Goal: Information Seeking & Learning: Compare options

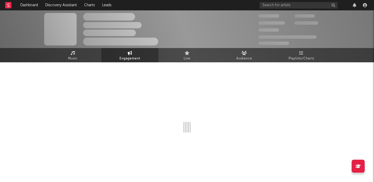
select select "1w"
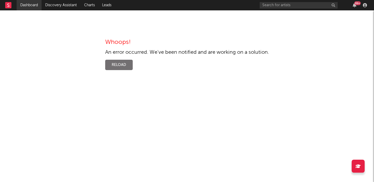
click at [31, 1] on link "Dashboard" at bounding box center [29, 5] width 25 height 10
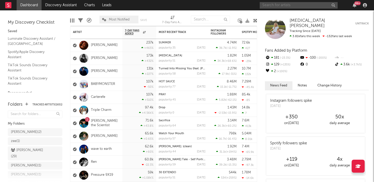
click at [276, 5] on input "text" at bounding box center [299, 5] width 78 height 6
paste input "https://www.tiktok.com/music/Prada-Princess-7237053649979983873"
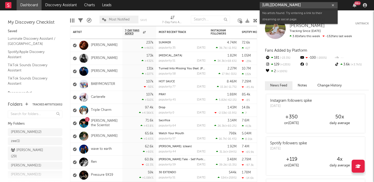
click at [294, 4] on input "https://www.tiktok.com/music/Prada-Princess-7237053649979983873" at bounding box center [299, 5] width 78 height 6
paste input "@alyzee709"
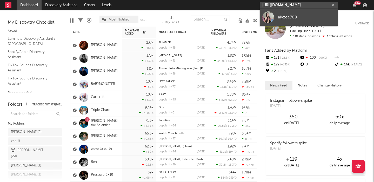
type input "https://www.tiktok.com/@alyzee709"
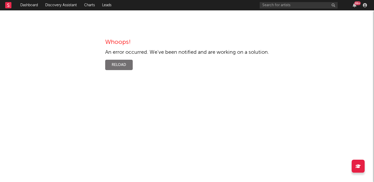
click at [127, 58] on div "Whoops! An error occurred. We've been notified and are working on a solution. R…" at bounding box center [187, 54] width 164 height 31
click at [122, 68] on button "Reload" at bounding box center [119, 65] width 28 height 10
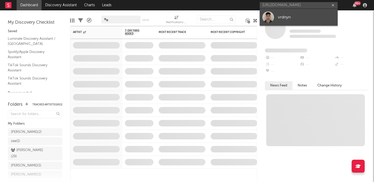
type input "[URL][DOMAIN_NAME]"
click at [308, 16] on div "vrdnyn" at bounding box center [306, 17] width 57 height 6
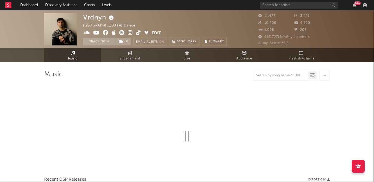
select select "6m"
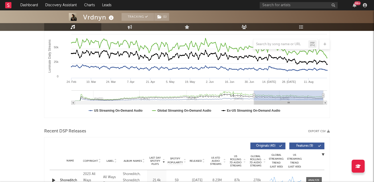
scroll to position [187, 0]
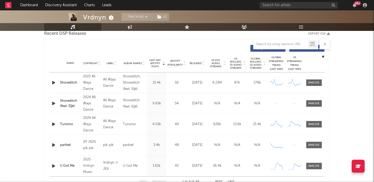
click at [197, 62] on span "Released" at bounding box center [196, 63] width 12 height 3
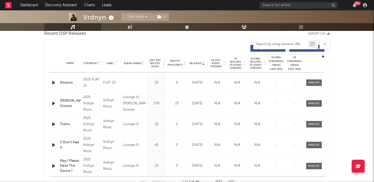
click at [264, 44] on input "text" at bounding box center [281, 44] width 55 height 4
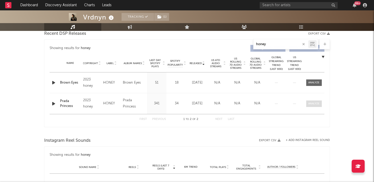
type input "honey"
click at [315, 103] on div at bounding box center [314, 104] width 11 height 4
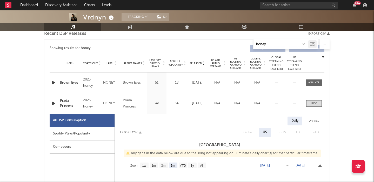
click at [99, 132] on div "Spotify Plays/Popularity" at bounding box center [82, 133] width 65 height 13
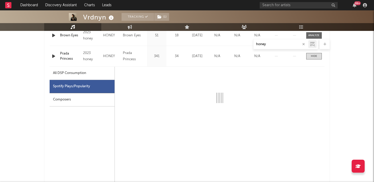
scroll to position [234, 0]
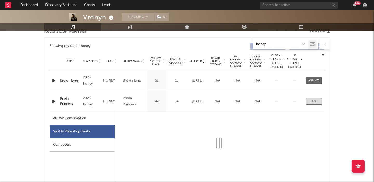
select select "6m"
select select "1w"
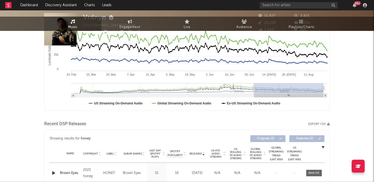
scroll to position [0, 0]
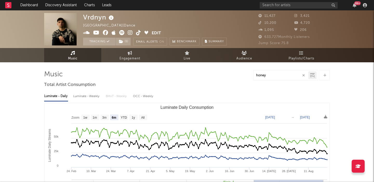
click at [327, 77] on div at bounding box center [325, 75] width 10 height 10
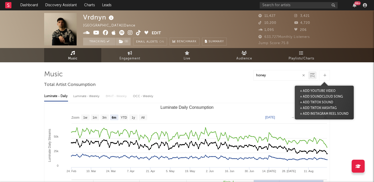
click at [323, 101] on button "+ Add TikTok Sound" at bounding box center [317, 103] width 36 height 6
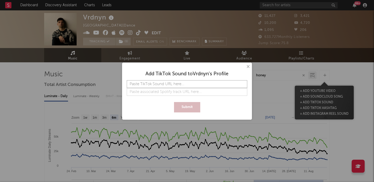
paste input "https://www.tiktok.com/music/Prada-Princess-7237053649979983873"
type input "https://www.tiktok.com/music/Prada-Princess-7237053649979983873"
click at [187, 104] on button "Submit" at bounding box center [187, 107] width 26 height 10
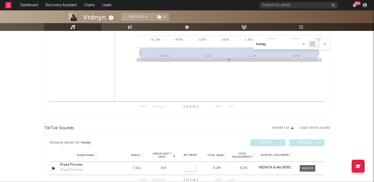
scroll to position [494, 0]
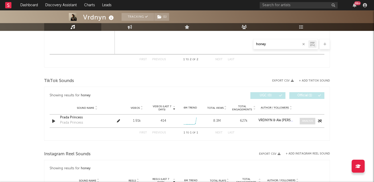
click at [309, 120] on div at bounding box center [307, 121] width 11 height 4
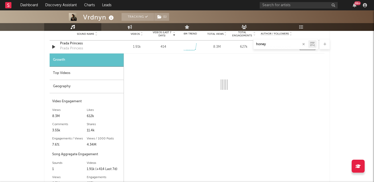
scroll to position [568, 0]
click at [87, 75] on div "Top Videos" at bounding box center [87, 73] width 74 height 13
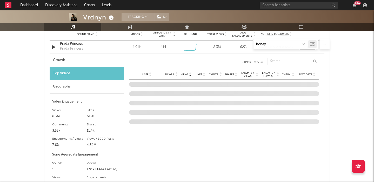
click at [80, 66] on div "Growth" at bounding box center [87, 60] width 74 height 13
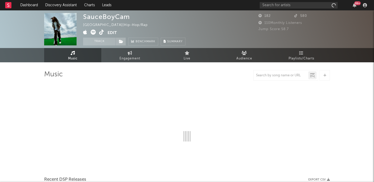
select select "6m"
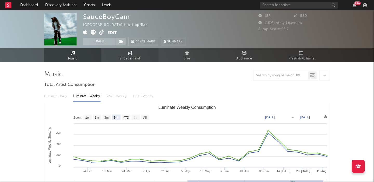
click at [126, 55] on link "Engagement" at bounding box center [129, 55] width 57 height 14
select select "1w"
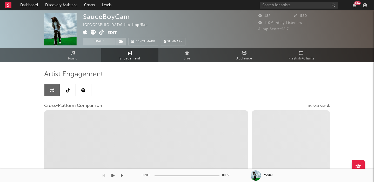
select select "1m"
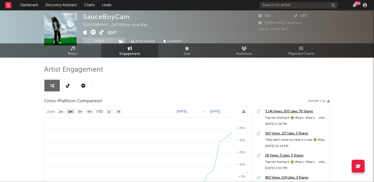
scroll to position [55, 0]
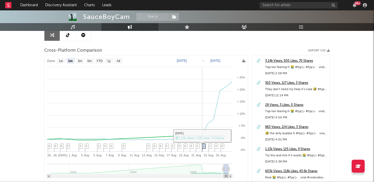
click at [204, 146] on span "1" at bounding box center [204, 146] width 2 height 3
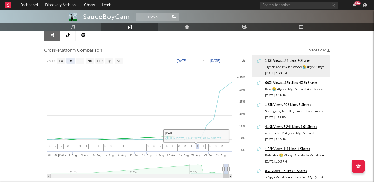
click at [198, 146] on span "1" at bounding box center [198, 146] width 2 height 3
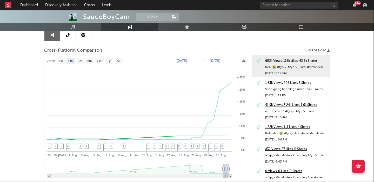
click at [279, 60] on div "603k Views, 118k Likes, 43.6k Shares" at bounding box center [296, 61] width 62 height 6
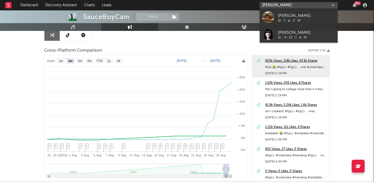
type input "[PERSON_NAME]"
click at [307, 11] on link "[PERSON_NAME]" at bounding box center [299, 17] width 78 height 17
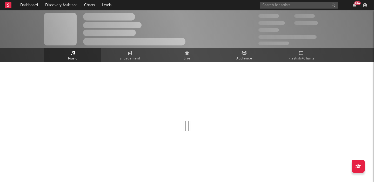
select select "6m"
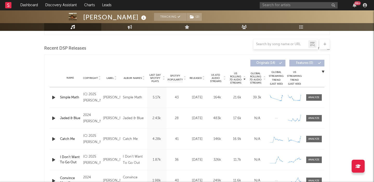
click at [197, 80] on div "Released" at bounding box center [197, 78] width 17 height 4
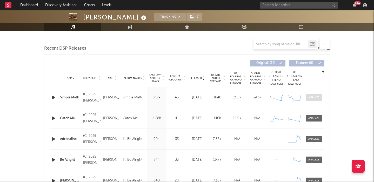
click at [308, 97] on span at bounding box center [315, 97] width 16 height 6
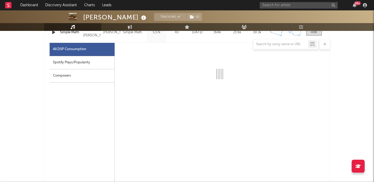
scroll to position [239, 0]
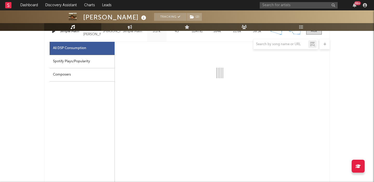
select select "1w"
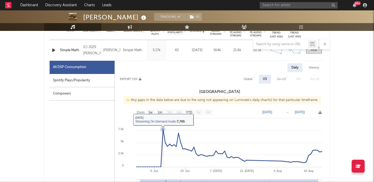
scroll to position [216, 0]
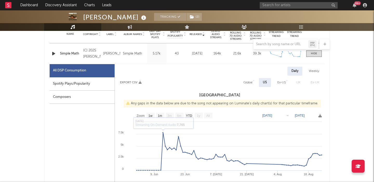
click at [246, 80] on div "Global" at bounding box center [248, 83] width 9 height 6
select select "1w"
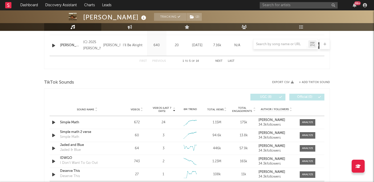
scroll to position [570, 0]
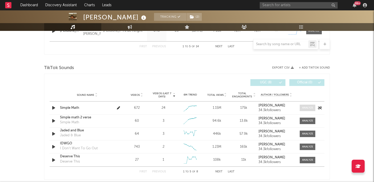
click at [308, 109] on div at bounding box center [307, 108] width 11 height 4
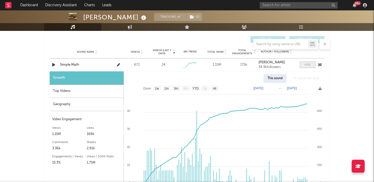
scroll to position [615, 0]
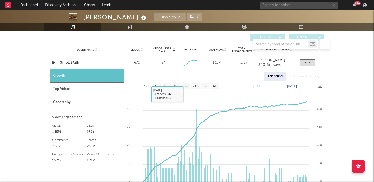
click at [215, 86] on text "All" at bounding box center [214, 87] width 3 height 4
select select "All"
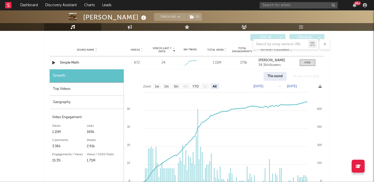
click at [138, 51] on span "Videos" at bounding box center [135, 49] width 9 height 3
select select "All"
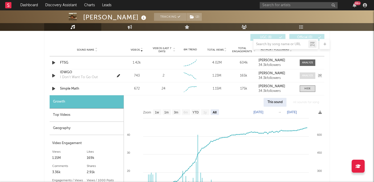
click at [308, 75] on div at bounding box center [307, 76] width 11 height 4
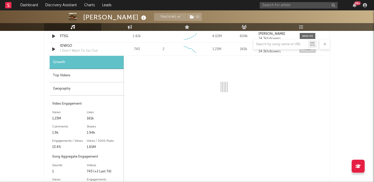
scroll to position [639, 0]
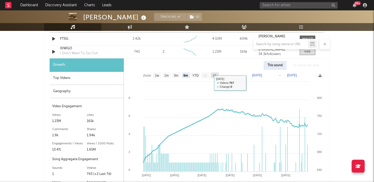
click at [215, 75] on text "All" at bounding box center [214, 76] width 3 height 4
select select "All"
type input "2024-09-23"
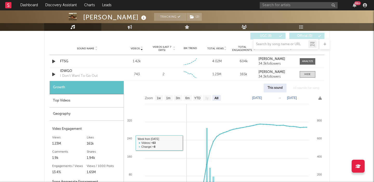
scroll to position [610, 0]
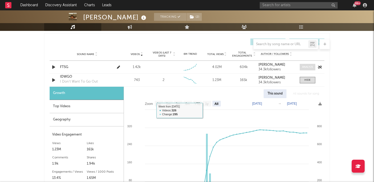
click at [304, 66] on div at bounding box center [307, 67] width 11 height 4
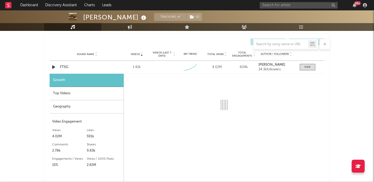
select select "1w"
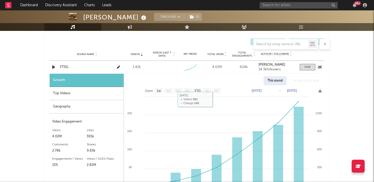
click at [65, 68] on div "FTSG" at bounding box center [87, 67] width 54 height 5
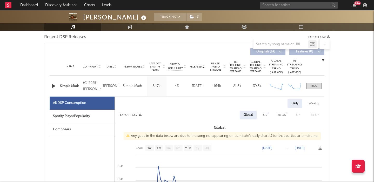
scroll to position [176, 0]
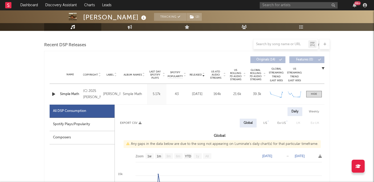
click at [233, 74] on span "US Rolling 7D Audio Streams" at bounding box center [236, 75] width 14 height 12
click at [319, 95] on span at bounding box center [315, 94] width 16 height 6
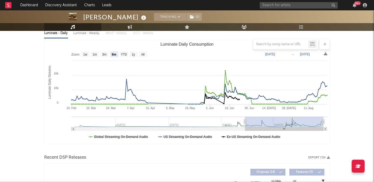
scroll to position [56, 0]
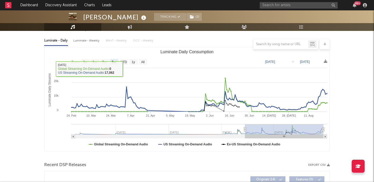
click at [84, 43] on div at bounding box center [187, 44] width 286 height 10
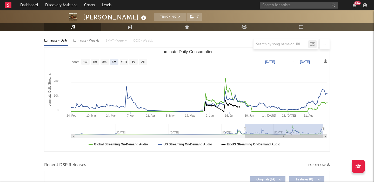
click at [85, 41] on div at bounding box center [187, 44] width 286 height 10
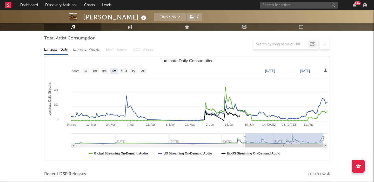
click at [87, 51] on div "Luminate - Weekly" at bounding box center [86, 49] width 27 height 9
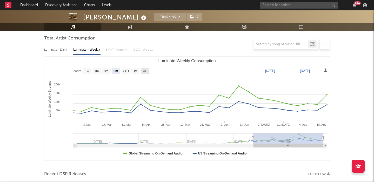
click at [145, 70] on text "All" at bounding box center [144, 71] width 3 height 4
select select "All"
type input "2023-11-23"
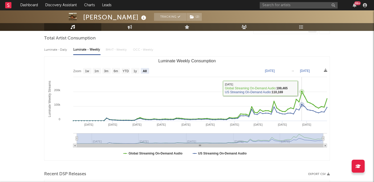
scroll to position [0, 0]
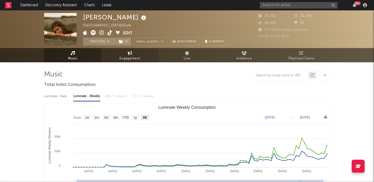
click at [122, 54] on link "Engagement" at bounding box center [129, 55] width 57 height 14
select select "1w"
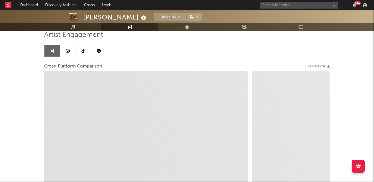
scroll to position [34, 0]
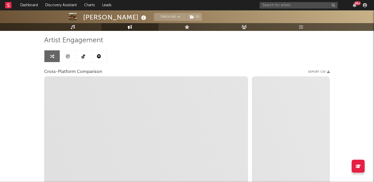
click at [98, 59] on link at bounding box center [99, 56] width 16 height 12
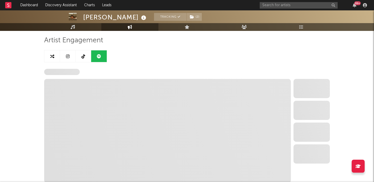
scroll to position [70, 0]
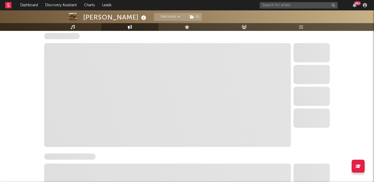
select select "6m"
select select "1w"
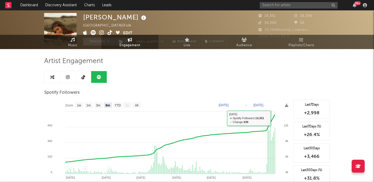
scroll to position [0, 0]
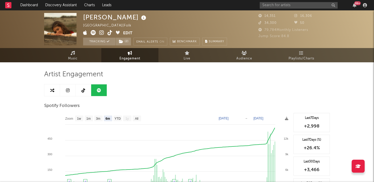
click at [102, 34] on icon at bounding box center [101, 32] width 5 height 5
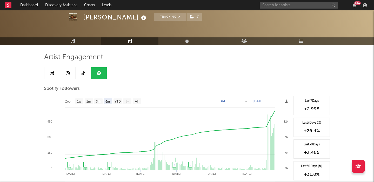
scroll to position [23, 0]
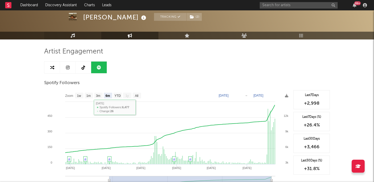
click at [78, 35] on link "Music" at bounding box center [72, 36] width 57 height 8
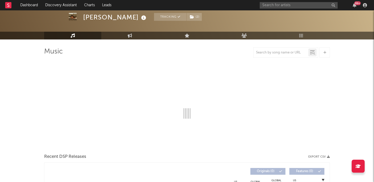
select select "6m"
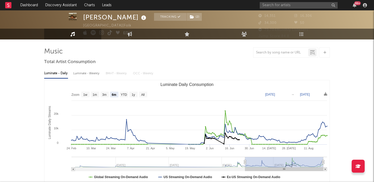
click at [96, 78] on div "Luminate - Weekly" at bounding box center [86, 73] width 27 height 9
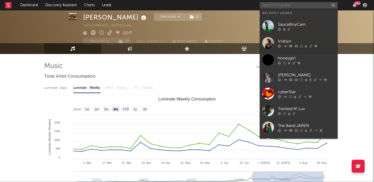
click at [270, 6] on input "text" at bounding box center [299, 5] width 78 height 6
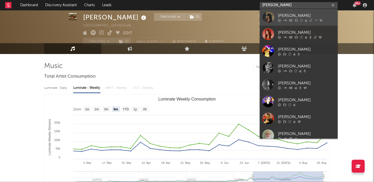
type input "andrea be"
click at [287, 21] on icon at bounding box center [285, 20] width 4 height 3
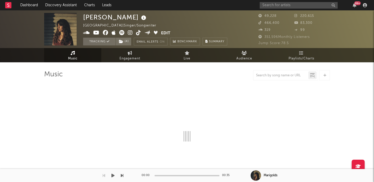
select select "6m"
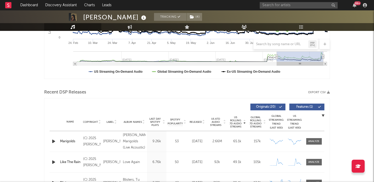
scroll to position [157, 0]
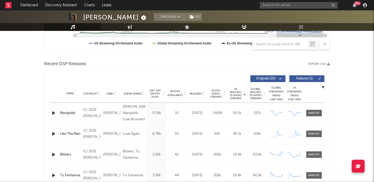
click at [194, 92] on span "Released" at bounding box center [196, 93] width 12 height 3
click at [304, 78] on span "Features ( 1 )" at bounding box center [305, 78] width 24 height 3
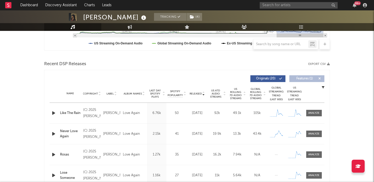
click at [64, 114] on div "Like The Rain" at bounding box center [70, 113] width 21 height 5
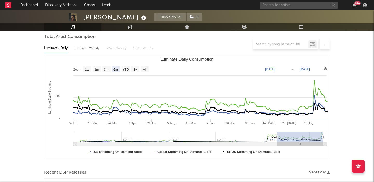
scroll to position [47, 0]
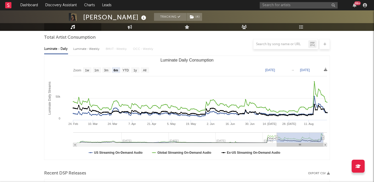
click at [97, 49] on div "Luminate - Weekly" at bounding box center [86, 49] width 27 height 9
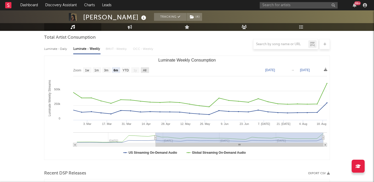
click at [147, 71] on rect "Luminate Weekly Consumption" at bounding box center [145, 70] width 8 height 6
select select "All"
type input "2024-11-28"
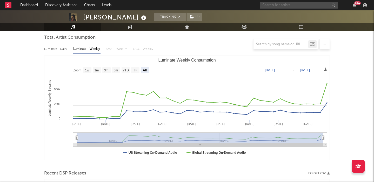
click at [272, 5] on input "text" at bounding box center [299, 5] width 78 height 6
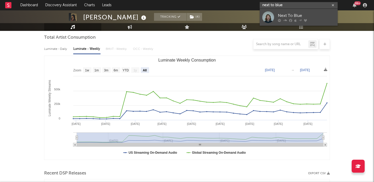
type input "next to blue"
click at [282, 10] on link "Next To Blue" at bounding box center [299, 17] width 78 height 17
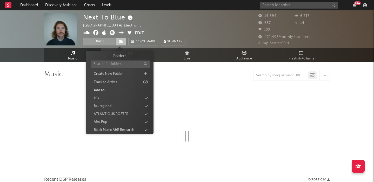
click at [122, 42] on icon at bounding box center [121, 42] width 4 height 4
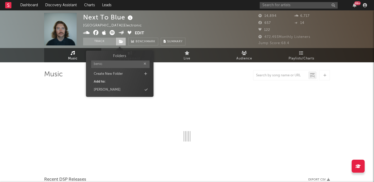
type input "benici"
select select "6m"
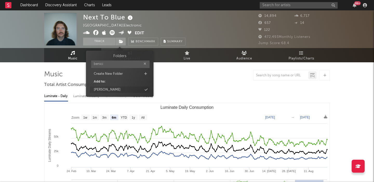
click at [119, 90] on div "[PERSON_NAME]" at bounding box center [120, 90] width 60 height 7
click at [216, 72] on div at bounding box center [187, 75] width 286 height 10
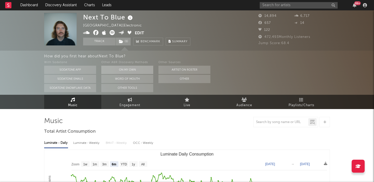
click at [133, 67] on button "On My Own" at bounding box center [127, 70] width 52 height 8
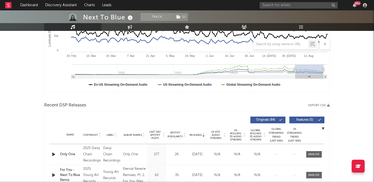
scroll to position [138, 0]
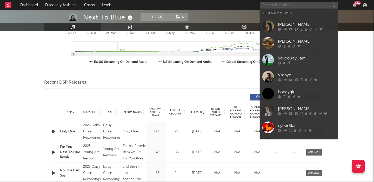
click at [274, 5] on input "text" at bounding box center [299, 5] width 78 height 6
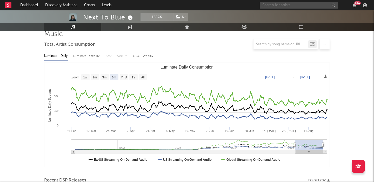
scroll to position [38, 0]
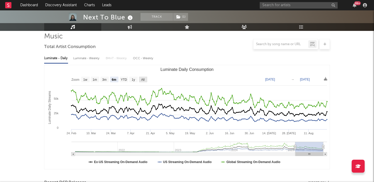
click at [141, 80] on text "All" at bounding box center [142, 80] width 3 height 4
select select "All"
type input "2021-03-31"
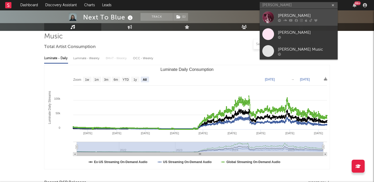
type input "haley joelle"
click at [284, 12] on div "[PERSON_NAME]" at bounding box center [306, 15] width 57 height 6
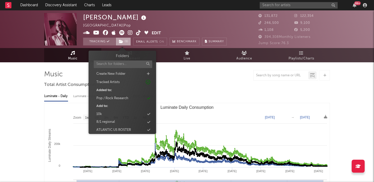
select select "All"
type input "2021-03-31"
click at [126, 41] on span "( 1 )" at bounding box center [123, 42] width 15 height 8
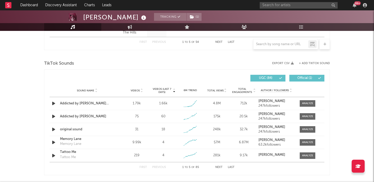
scroll to position [332, 0]
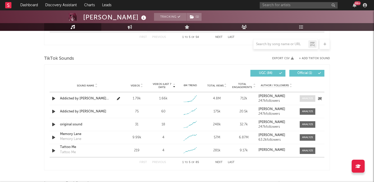
click at [305, 99] on div at bounding box center [307, 99] width 11 height 4
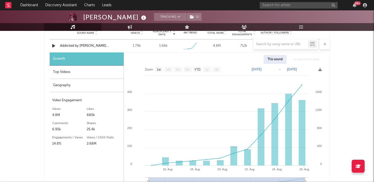
scroll to position [277, 0]
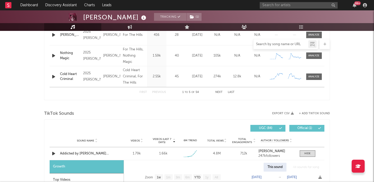
click at [265, 42] on input "text" at bounding box center [281, 44] width 55 height 4
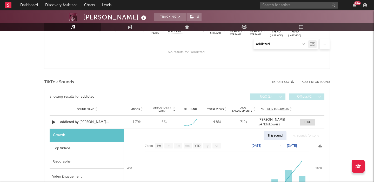
scroll to position [116, 0]
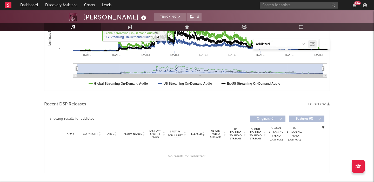
type input "addicted"
click at [94, 18] on div "[PERSON_NAME]" at bounding box center [115, 17] width 64 height 9
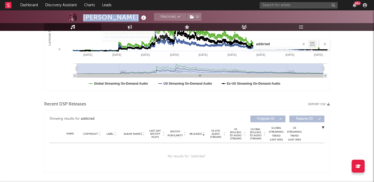
click at [94, 18] on div "[PERSON_NAME]" at bounding box center [115, 17] width 64 height 9
copy div "[PERSON_NAME]"
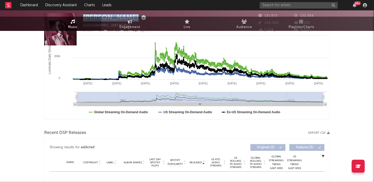
scroll to position [0, 0]
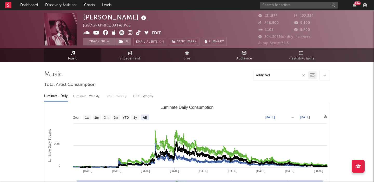
click at [147, 73] on div "addicted" at bounding box center [187, 75] width 286 height 10
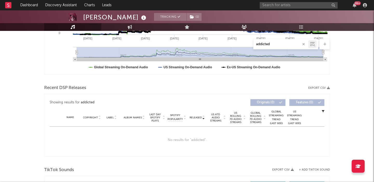
scroll to position [134, 0]
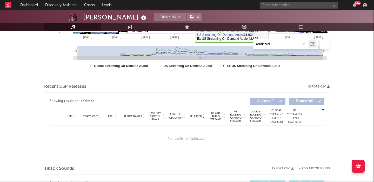
click at [271, 42] on div "addicted" at bounding box center [281, 44] width 55 height 6
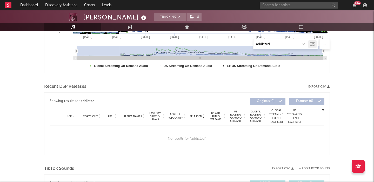
click at [270, 44] on input "addicted" at bounding box center [281, 44] width 55 height 4
click at [262, 44] on input "addicted" at bounding box center [281, 44] width 55 height 4
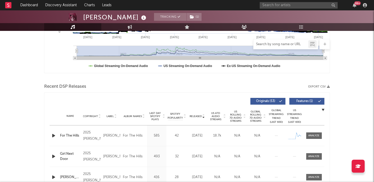
scroll to position [160, 0]
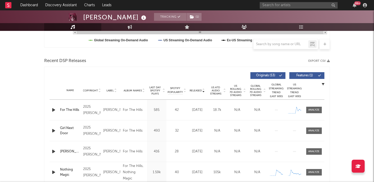
click at [300, 76] on span "Features ( 1 )" at bounding box center [305, 75] width 24 height 3
click at [237, 92] on span "US Rolling 7D Audio Streams" at bounding box center [236, 90] width 14 height 12
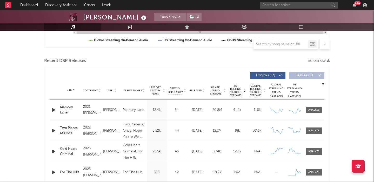
click at [66, 107] on div "Memory Lane" at bounding box center [70, 110] width 21 height 10
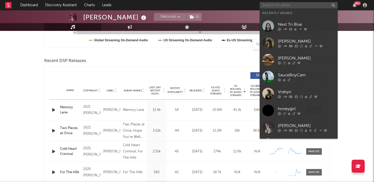
click at [275, 6] on input "text" at bounding box center [299, 5] width 78 height 6
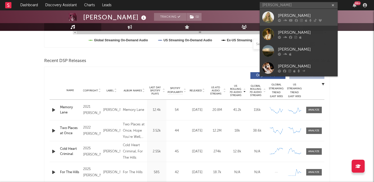
click at [293, 14] on div "Julia Cole" at bounding box center [306, 15] width 57 height 6
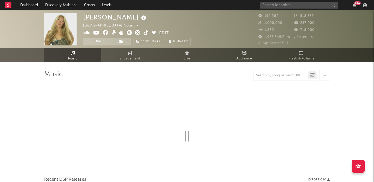
select select "6m"
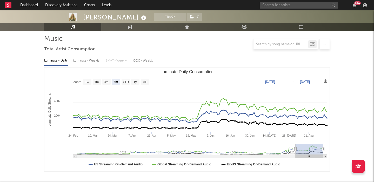
scroll to position [145, 0]
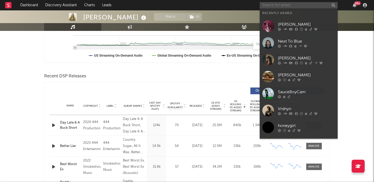
click at [272, 5] on input "text" at bounding box center [299, 5] width 78 height 6
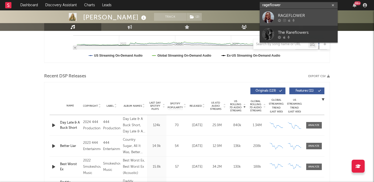
type input "rageflower"
click at [274, 13] on link "RAGEFLOWER" at bounding box center [299, 17] width 78 height 17
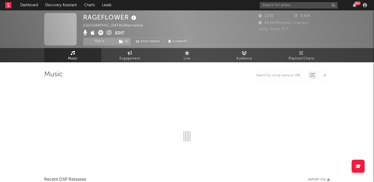
select select "1w"
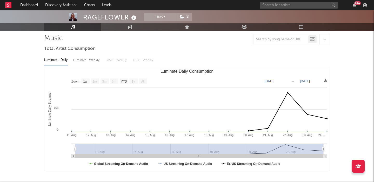
scroll to position [132, 0]
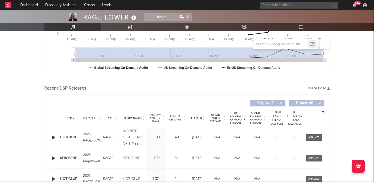
click at [155, 119] on span "Last Day Spotify Plays" at bounding box center [155, 118] width 14 height 9
click at [72, 137] on div "DESK JOB" at bounding box center [70, 137] width 21 height 5
click at [276, 3] on input "text" at bounding box center [299, 5] width 78 height 6
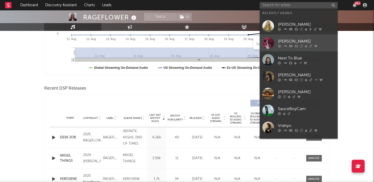
click at [317, 42] on div "[PERSON_NAME]" at bounding box center [306, 41] width 57 height 6
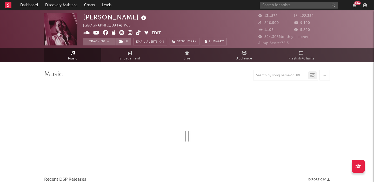
select select "6m"
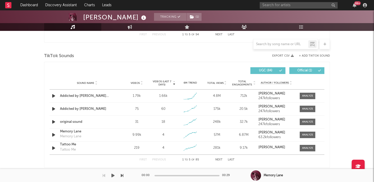
scroll to position [357, 0]
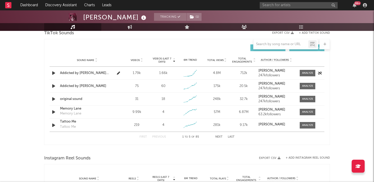
click at [83, 74] on div "Addicted by Haley Joelle acoustic" at bounding box center [87, 73] width 54 height 5
click at [308, 74] on div at bounding box center [307, 73] width 11 height 4
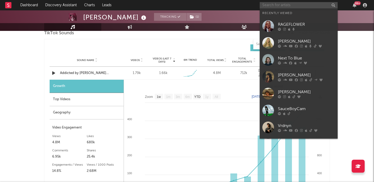
click at [265, 7] on input "text" at bounding box center [299, 5] width 78 height 6
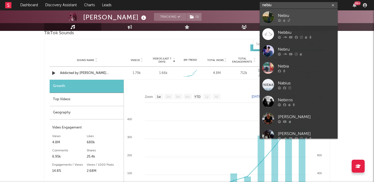
type input "nebiu"
click at [279, 13] on div "Nebiu" at bounding box center [306, 15] width 57 height 6
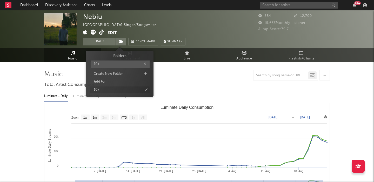
type input "10k"
click at [106, 89] on div "10k" at bounding box center [120, 90] width 60 height 7
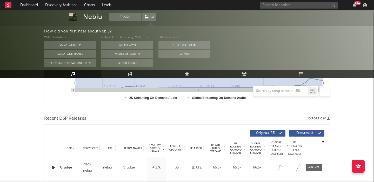
scroll to position [163, 0]
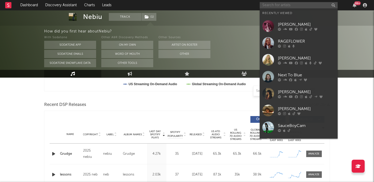
click at [268, 6] on input "text" at bounding box center [299, 5] width 78 height 6
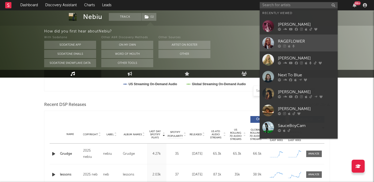
click at [282, 43] on div "RAGEFLOWER" at bounding box center [306, 41] width 57 height 6
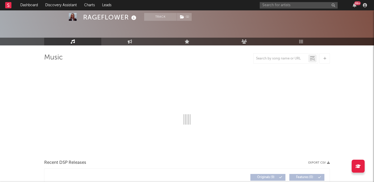
scroll to position [30, 0]
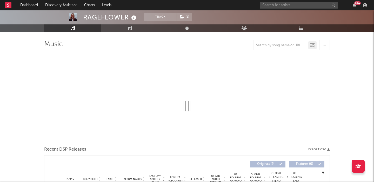
select select "1w"
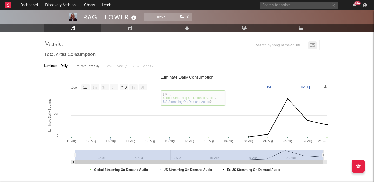
scroll to position [29, 0]
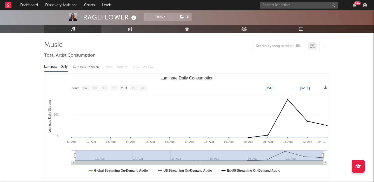
click at [88, 70] on div "Luminate - Weekly" at bounding box center [86, 67] width 27 height 9
select select "6m"
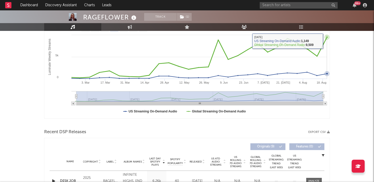
scroll to position [194, 0]
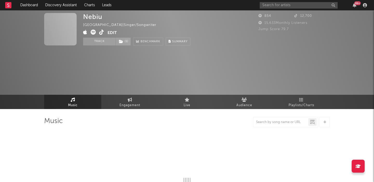
select select "1w"
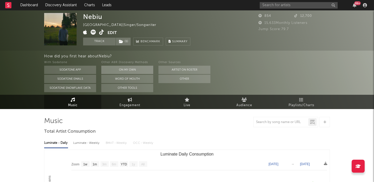
click at [136, 70] on button "On My Own" at bounding box center [127, 70] width 52 height 8
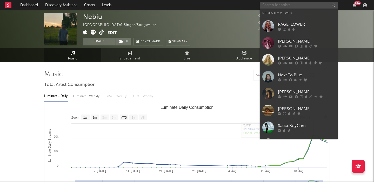
click at [275, 5] on input "text" at bounding box center [299, 5] width 78 height 6
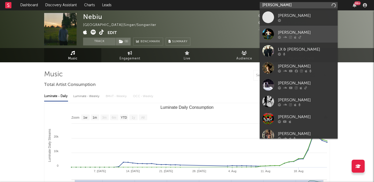
type input "maxwell luke"
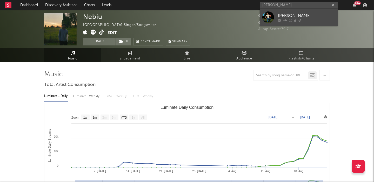
click at [318, 11] on link "Maxwell Luke" at bounding box center [299, 17] width 78 height 17
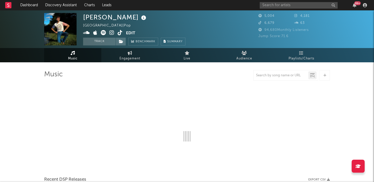
select select "6m"
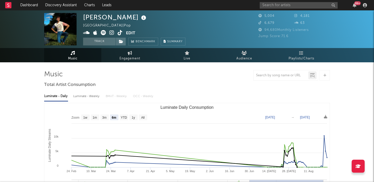
click at [88, 95] on div "Luminate - Weekly" at bounding box center [86, 96] width 27 height 9
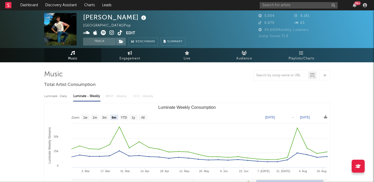
click at [144, 116] on text "All" at bounding box center [142, 118] width 3 height 4
select select "All"
type input "2023-10-19"
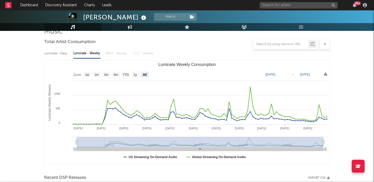
scroll to position [192, 0]
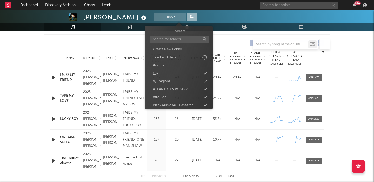
click at [187, 19] on span at bounding box center [192, 17] width 10 height 8
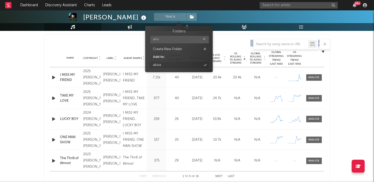
click at [184, 67] on div "akiva" at bounding box center [179, 65] width 60 height 7
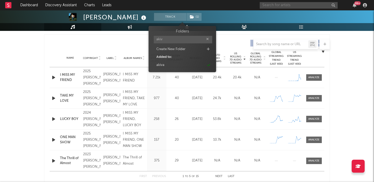
click at [285, 4] on input "text" at bounding box center [299, 5] width 78 height 6
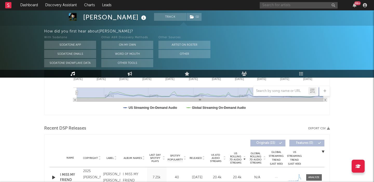
scroll to position [57, 0]
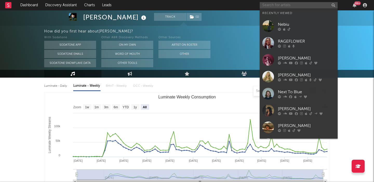
click at [281, 6] on input "text" at bounding box center [299, 5] width 78 height 6
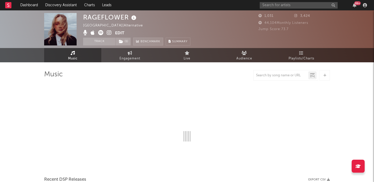
select select "1w"
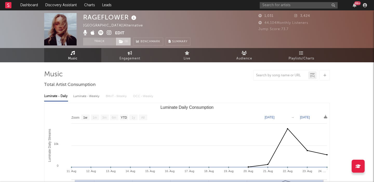
click at [124, 41] on span "( 1 )" at bounding box center [123, 42] width 15 height 8
click at [93, 95] on div "Luminate - Weekly" at bounding box center [86, 96] width 27 height 9
select select "6m"
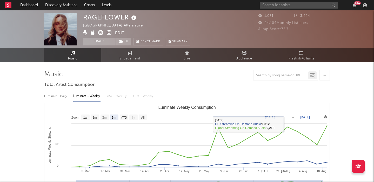
click at [60, 98] on div "Luminate - Daily" at bounding box center [56, 96] width 24 height 9
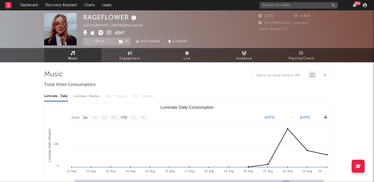
click at [108, 33] on icon at bounding box center [109, 32] width 5 height 5
click at [250, 56] on span "Audience" at bounding box center [245, 59] width 16 height 6
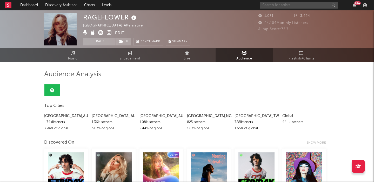
click at [290, 6] on input "text" at bounding box center [299, 5] width 78 height 6
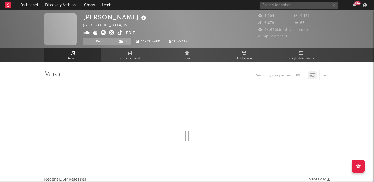
select select "6m"
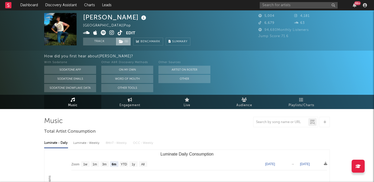
click at [121, 43] on icon at bounding box center [121, 42] width 4 height 4
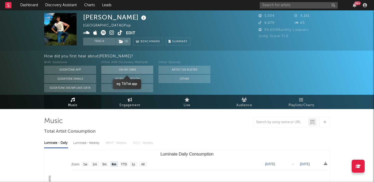
click at [129, 66] on button "On My Own" at bounding box center [127, 70] width 52 height 8
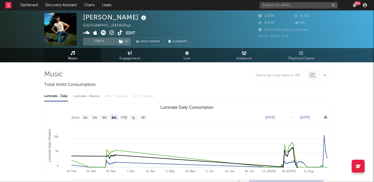
click at [98, 96] on div "Luminate - Weekly" at bounding box center [86, 96] width 27 height 9
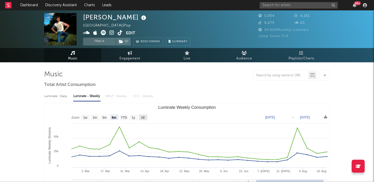
click at [143, 120] on icon "Created with Highcharts 10.3.3 Luminate Weekly Streams Luminate Weekly Consumpt…" at bounding box center [186, 155] width 285 height 104
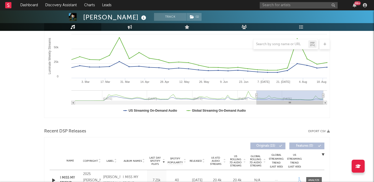
scroll to position [125, 0]
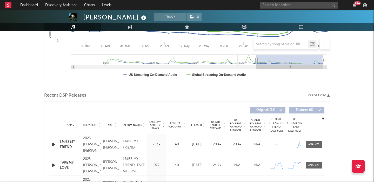
click at [202, 124] on div at bounding box center [203, 125] width 3 height 4
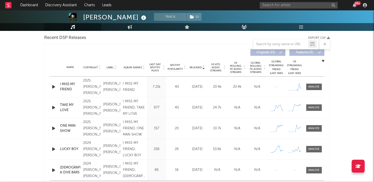
scroll to position [194, 0]
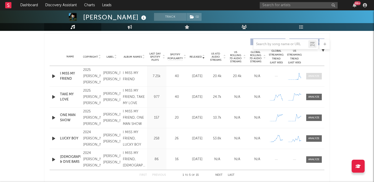
click at [312, 78] on div at bounding box center [314, 76] width 11 height 4
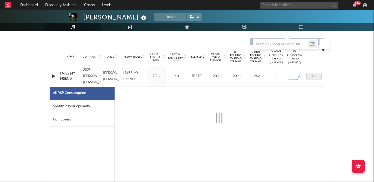
scroll to position [221, 0]
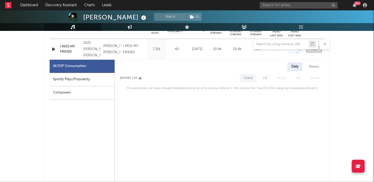
click at [267, 78] on div "US" at bounding box center [265, 78] width 4 height 6
select select "1w"
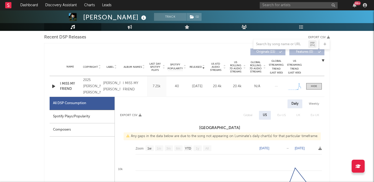
scroll to position [148, 0]
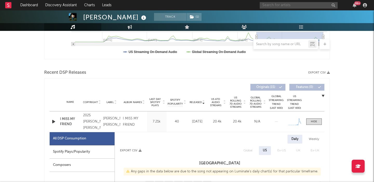
click at [278, 5] on input "text" at bounding box center [299, 5] width 78 height 6
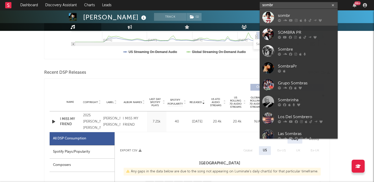
type input "sombr"
click at [287, 11] on link "sombr" at bounding box center [299, 17] width 78 height 17
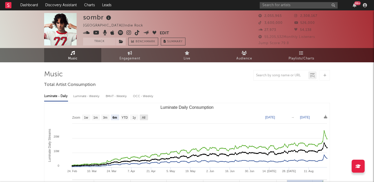
click at [144, 116] on text "All" at bounding box center [143, 118] width 3 height 4
select select "All"
type input "2022-04-01"
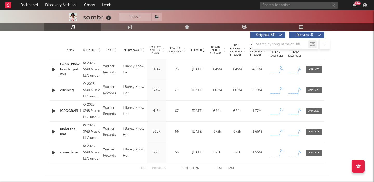
scroll to position [200, 0]
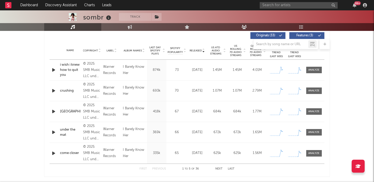
click at [239, 51] on span "US Rolling 7D Audio Streams" at bounding box center [236, 50] width 14 height 12
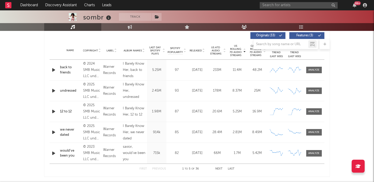
scroll to position [177, 0]
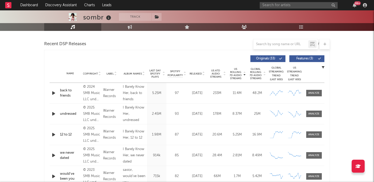
click at [302, 61] on button "Features ( 3 )" at bounding box center [307, 58] width 35 height 7
click at [193, 74] on span "Released" at bounding box center [196, 73] width 12 height 3
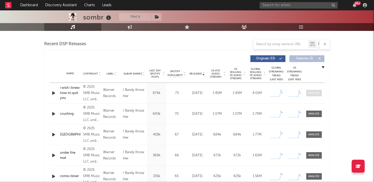
click at [313, 91] on span at bounding box center [315, 93] width 16 height 6
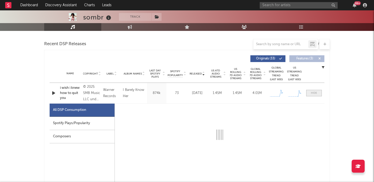
select select "1w"
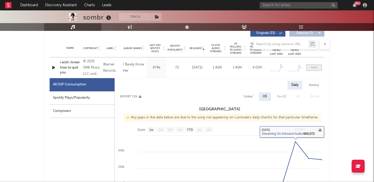
click at [312, 67] on div at bounding box center [314, 68] width 6 height 4
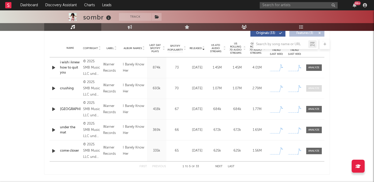
click at [313, 86] on span at bounding box center [315, 88] width 16 height 6
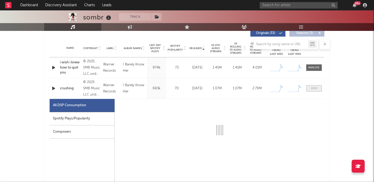
select select "1w"
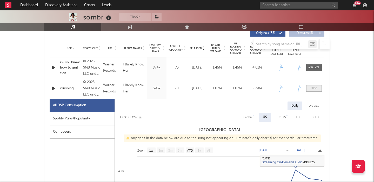
click at [318, 86] on span at bounding box center [315, 88] width 16 height 6
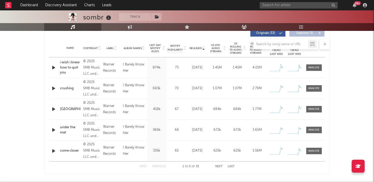
click at [221, 166] on button "Next" at bounding box center [219, 166] width 7 height 3
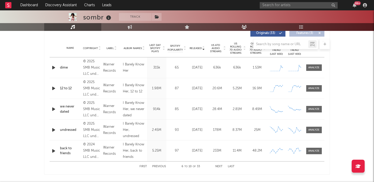
click at [160, 167] on button "Previous" at bounding box center [159, 166] width 14 height 3
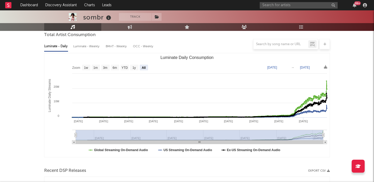
scroll to position [146, 0]
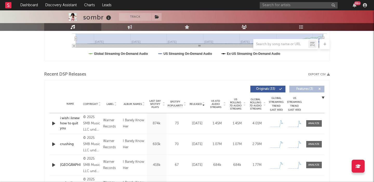
click at [243, 104] on div at bounding box center [244, 104] width 3 height 12
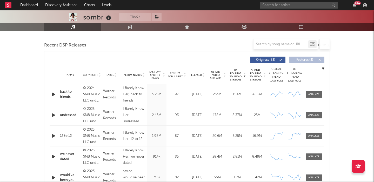
scroll to position [182, 0]
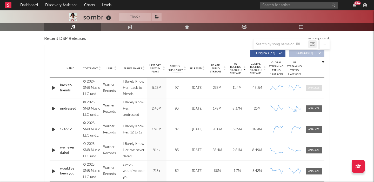
click at [313, 88] on div at bounding box center [314, 88] width 11 height 4
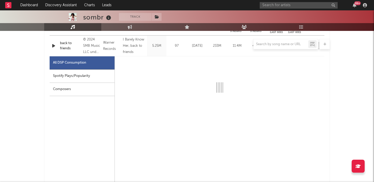
scroll to position [224, 0]
select select "6m"
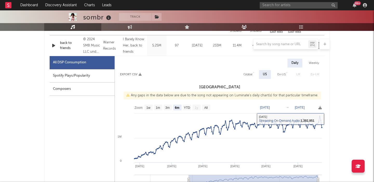
select select "6m"
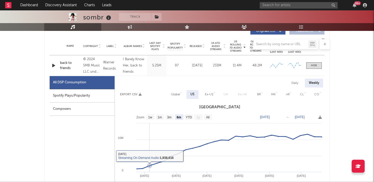
scroll to position [203, 0]
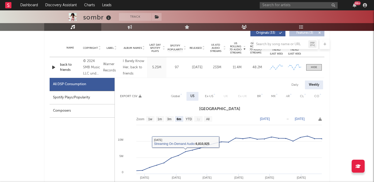
click at [316, 88] on div "Weekly" at bounding box center [314, 85] width 18 height 9
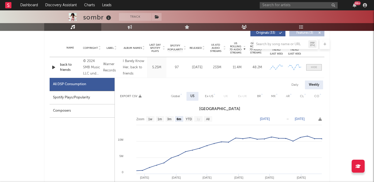
click at [313, 65] on span at bounding box center [315, 67] width 16 height 6
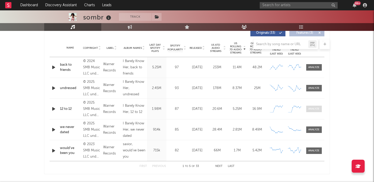
click at [314, 107] on span at bounding box center [315, 109] width 16 height 6
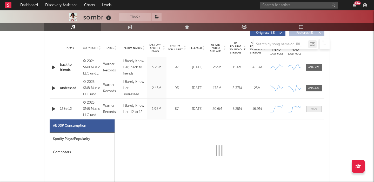
select select "1w"
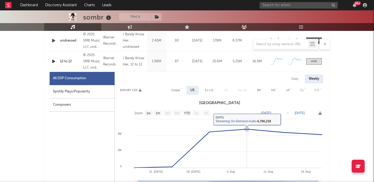
scroll to position [234, 0]
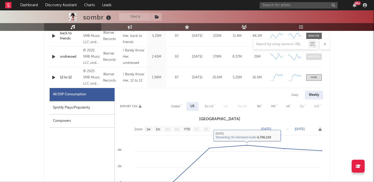
click at [316, 58] on span at bounding box center [315, 57] width 16 height 6
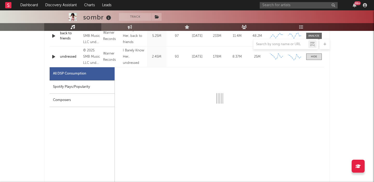
select select "1w"
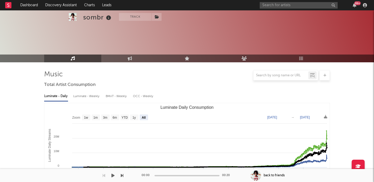
select select "All"
select select "1w"
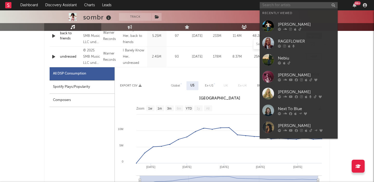
click at [285, 4] on input "text" at bounding box center [299, 5] width 78 height 6
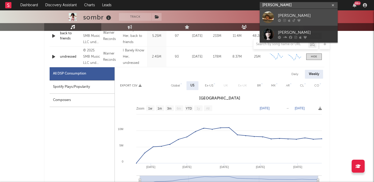
type input "[PERSON_NAME]"
click at [304, 15] on div "[PERSON_NAME]" at bounding box center [306, 15] width 57 height 6
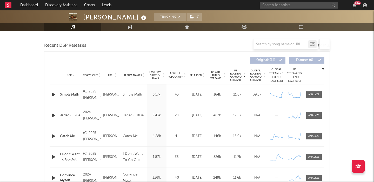
select select "6m"
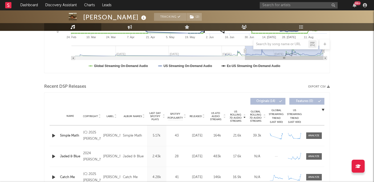
scroll to position [175, 0]
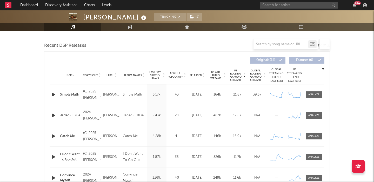
click at [198, 74] on span "Released" at bounding box center [196, 75] width 12 height 3
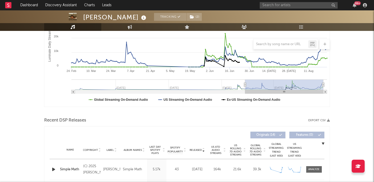
scroll to position [101, 0]
click at [281, 6] on input "text" at bounding box center [299, 5] width 78 height 6
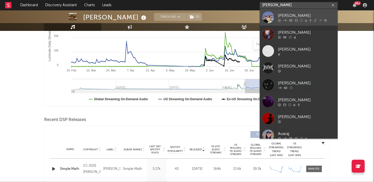
type input "avara"
click at [306, 14] on div "[PERSON_NAME]" at bounding box center [306, 15] width 57 height 6
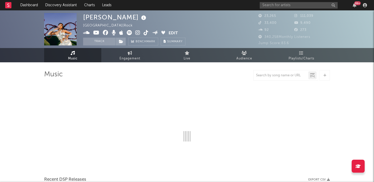
select select "6m"
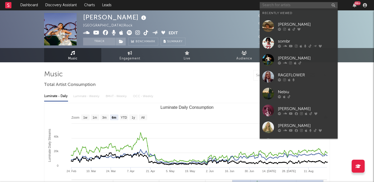
click at [274, 5] on input "text" at bounding box center [299, 5] width 78 height 6
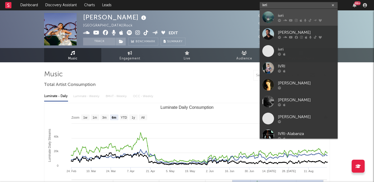
type input "ivri"
click at [303, 18] on div "ivri" at bounding box center [306, 15] width 57 height 6
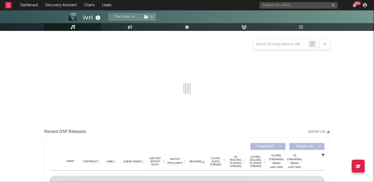
select select "6m"
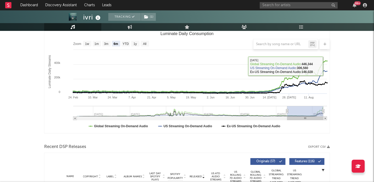
scroll to position [170, 0]
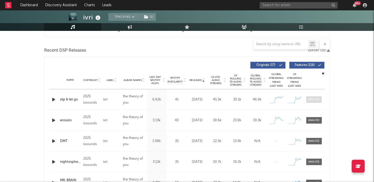
click at [313, 99] on div at bounding box center [314, 100] width 11 height 4
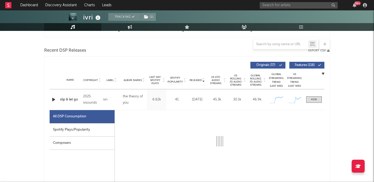
select select "1w"
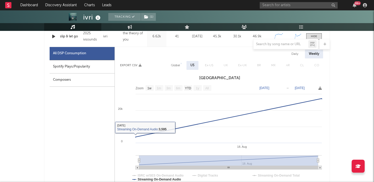
scroll to position [223, 0]
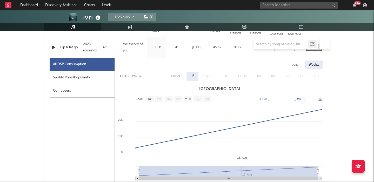
click at [297, 61] on div "Daily" at bounding box center [295, 65] width 15 height 9
select select "1w"
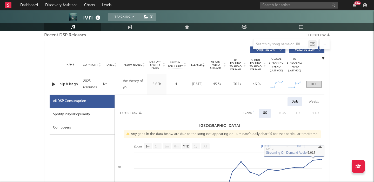
scroll to position [186, 0]
click at [237, 66] on span "US Rolling 7D Audio Streams" at bounding box center [236, 64] width 14 height 12
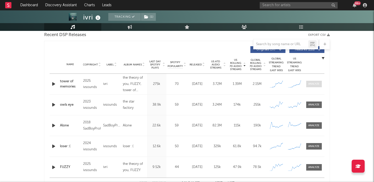
click at [317, 84] on div at bounding box center [314, 84] width 11 height 4
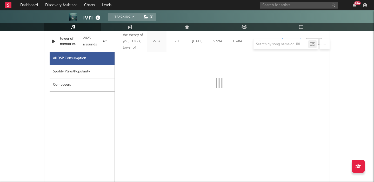
select select "1w"
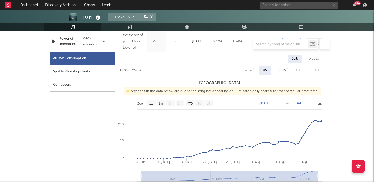
scroll to position [235, 0]
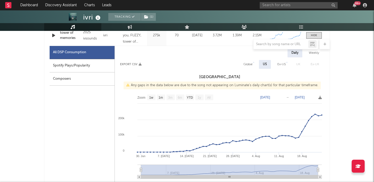
click at [251, 64] on div "Global" at bounding box center [248, 64] width 9 height 6
select select "1w"
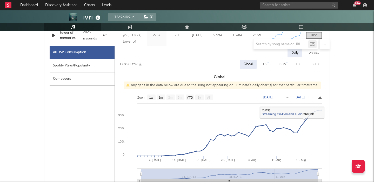
click at [82, 68] on div "Spotify Plays/Popularity" at bounding box center [82, 65] width 65 height 13
select select "1w"
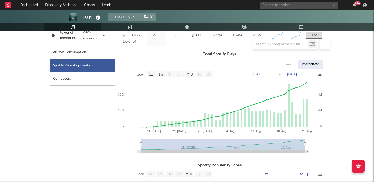
click at [290, 65] on div "Raw" at bounding box center [289, 64] width 14 height 9
select select "1w"
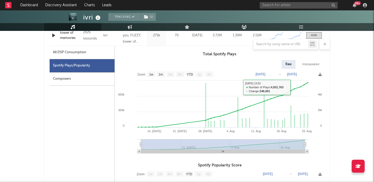
click at [96, 52] on div "All DSP Consumption" at bounding box center [82, 52] width 65 height 13
select select "1w"
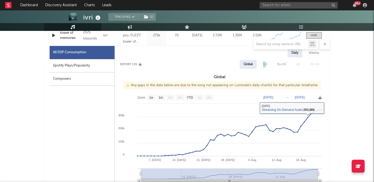
click at [266, 61] on div "US" at bounding box center [265, 64] width 4 height 6
select select "1w"
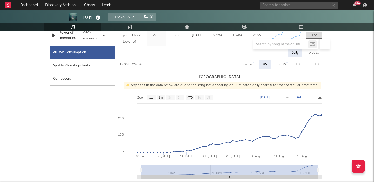
click at [87, 65] on div "Spotify Plays/Popularity" at bounding box center [82, 65] width 65 height 13
select select "1w"
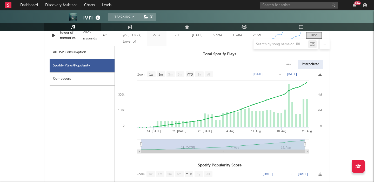
click at [289, 66] on div "Raw" at bounding box center [289, 64] width 14 height 9
select select "1w"
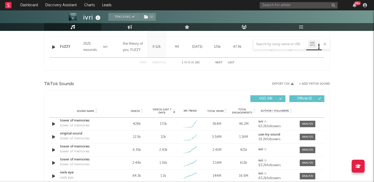
scroll to position [556, 0]
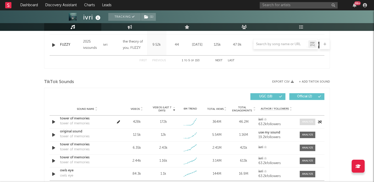
click at [304, 122] on div at bounding box center [307, 122] width 11 height 4
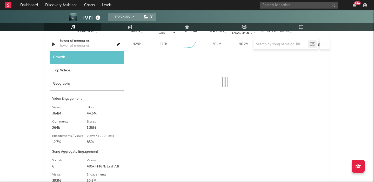
scroll to position [635, 0]
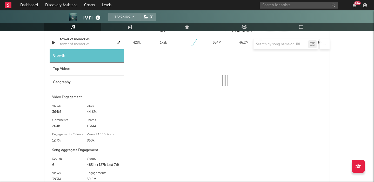
select select "1w"
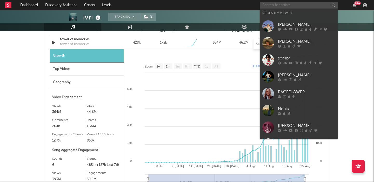
click at [268, 6] on input "text" at bounding box center [299, 5] width 78 height 6
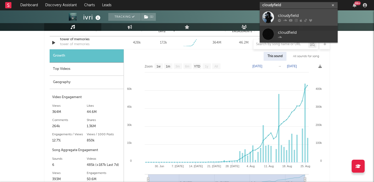
type input "cloudyfield"
click at [301, 15] on div "cloudyfield" at bounding box center [306, 15] width 57 height 6
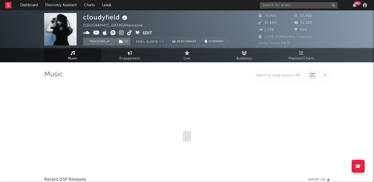
select select "6m"
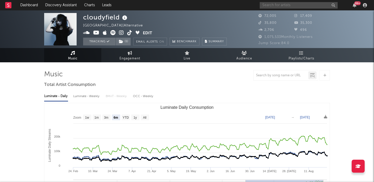
click at [291, 6] on input "text" at bounding box center [299, 5] width 78 height 6
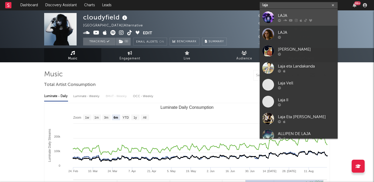
type input "laja"
click at [295, 12] on div "LAJA" at bounding box center [306, 15] width 57 height 6
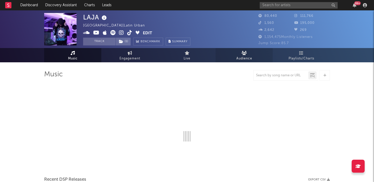
select select "6m"
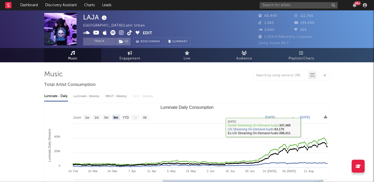
click at [247, 115] on rect "Luminate Daily Consumption" at bounding box center [186, 155] width 285 height 104
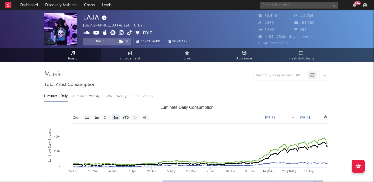
click at [277, 5] on input "text" at bounding box center [299, 5] width 78 height 6
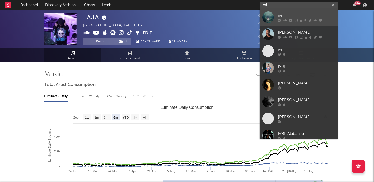
type input "ivri"
click at [286, 17] on div "ivri" at bounding box center [306, 15] width 57 height 6
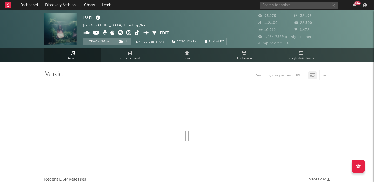
select select "6m"
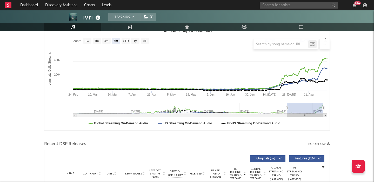
scroll to position [141, 0]
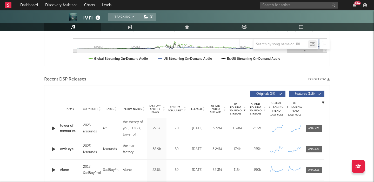
click at [308, 93] on span at bounding box center [307, 94] width 1 height 3
click at [311, 127] on div at bounding box center [314, 129] width 11 height 4
select select "1w"
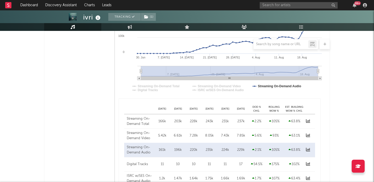
scroll to position [363, 0]
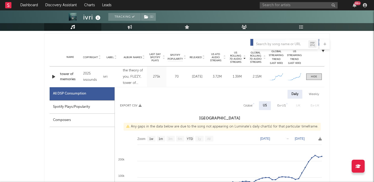
click at [248, 105] on div "Global" at bounding box center [248, 106] width 9 height 6
select select "1w"
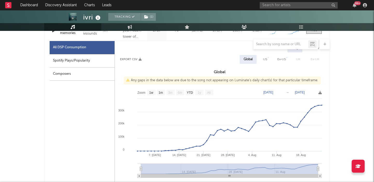
scroll to position [231, 0]
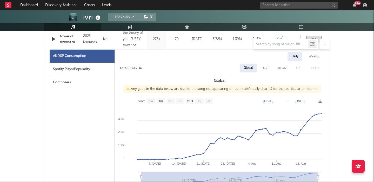
click at [262, 66] on div "US" at bounding box center [265, 68] width 12 height 9
select select "1w"
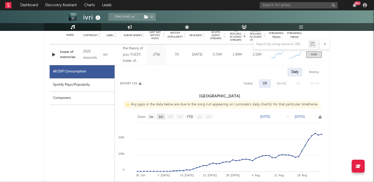
scroll to position [209, 0]
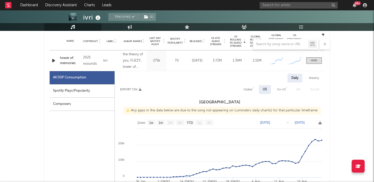
click at [197, 42] on div at bounding box center [187, 44] width 286 height 10
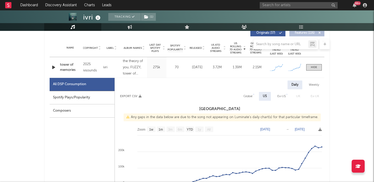
click at [198, 49] on div at bounding box center [187, 44] width 286 height 10
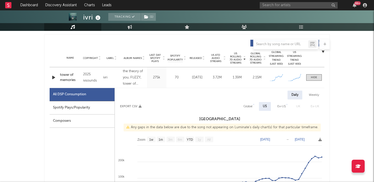
click at [198, 56] on div "Name Copyright Label Album Names Composer Names 7 Day Spotify Plays Last Day Sp…" at bounding box center [187, 58] width 275 height 18
click at [198, 57] on span "Released" at bounding box center [196, 58] width 12 height 3
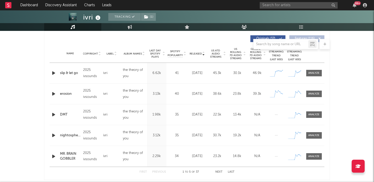
scroll to position [204, 0]
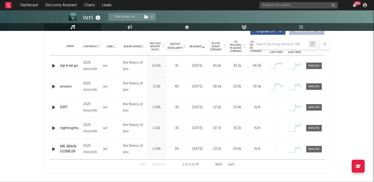
click at [220, 164] on button "Next" at bounding box center [219, 165] width 7 height 3
select select "1w"
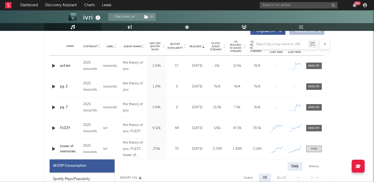
scroll to position [211, 0]
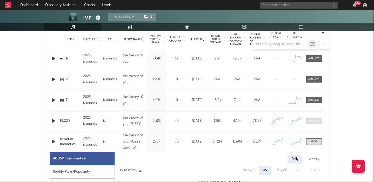
click at [319, 120] on div at bounding box center [314, 121] width 11 height 4
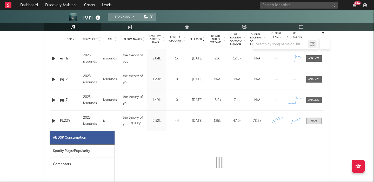
select select "1w"
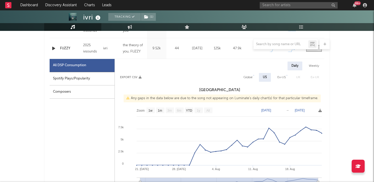
scroll to position [281, 0]
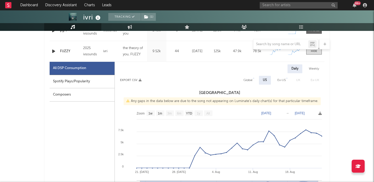
click at [316, 70] on div "Weekly" at bounding box center [314, 68] width 18 height 9
select select "1w"
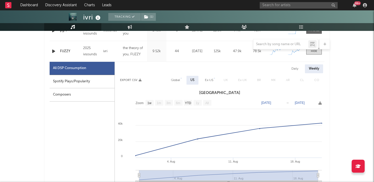
click at [176, 81] on div "Global" at bounding box center [175, 80] width 9 height 6
select select "1w"
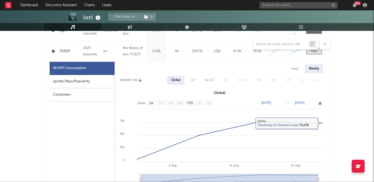
click at [191, 80] on div "US" at bounding box center [193, 80] width 4 height 6
select select "1w"
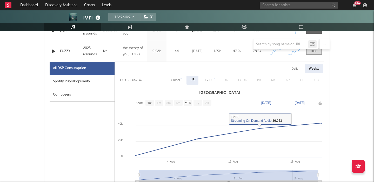
click at [173, 81] on div "Global" at bounding box center [175, 80] width 9 height 6
select select "1w"
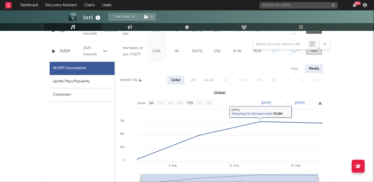
click at [194, 81] on div "US" at bounding box center [193, 80] width 12 height 9
select select "1w"
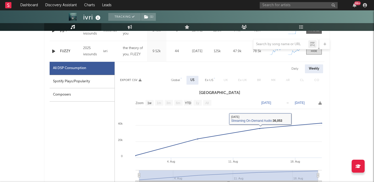
click at [173, 79] on div "Global" at bounding box center [175, 80] width 9 height 6
select select "1w"
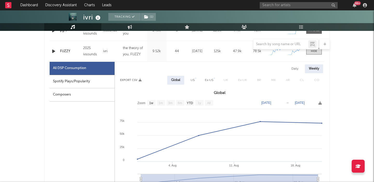
click at [194, 78] on div "US" at bounding box center [193, 80] width 4 height 6
select select "1w"
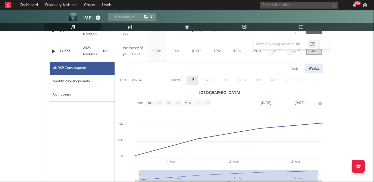
scroll to position [0, 0]
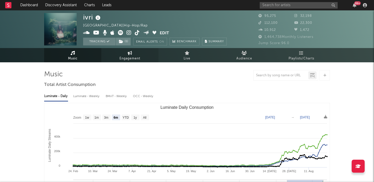
click at [134, 60] on span "Engagement" at bounding box center [130, 59] width 21 height 6
select select "1w"
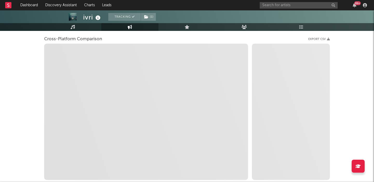
scroll to position [66, 0]
select select "1m"
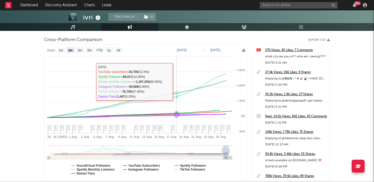
scroll to position [0, 0]
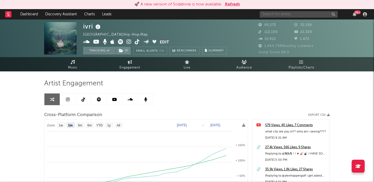
click at [270, 15] on input "text" at bounding box center [299, 14] width 78 height 6
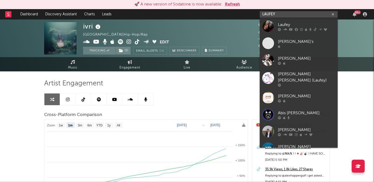
type input "LAUFEY"
click at [301, 24] on div "Laufey" at bounding box center [306, 25] width 57 height 6
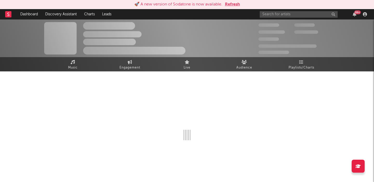
select select "6m"
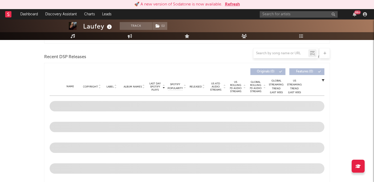
scroll to position [191, 0]
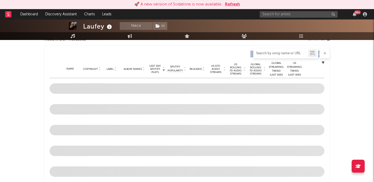
click at [270, 53] on input "text" at bounding box center [281, 53] width 55 height 4
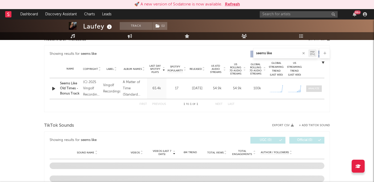
type input "seems like"
click at [316, 88] on div at bounding box center [314, 89] width 11 height 4
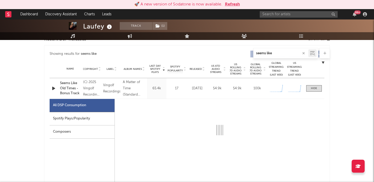
select select "1w"
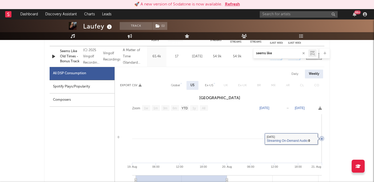
scroll to position [223, 0]
click at [296, 71] on div "Daily" at bounding box center [295, 73] width 15 height 9
select select "1w"
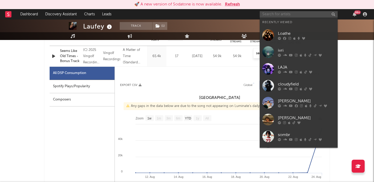
click at [276, 15] on input "text" at bounding box center [299, 14] width 78 height 6
paste input "FLAVOR [PERSON_NAME]"
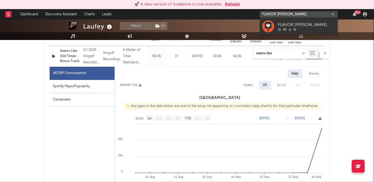
type input "FLAVOR [PERSON_NAME]"
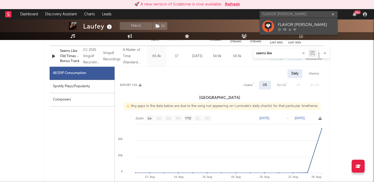
click at [304, 24] on div "FLAVOR [PERSON_NAME]" at bounding box center [306, 25] width 57 height 6
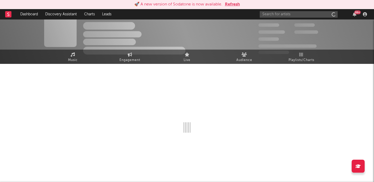
scroll to position [8, 0]
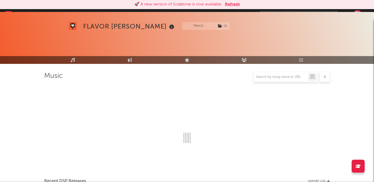
select select "6m"
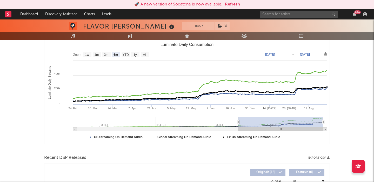
scroll to position [128, 0]
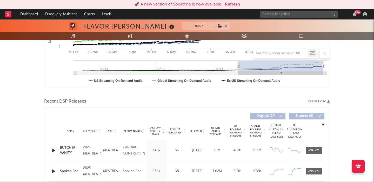
click at [197, 131] on span "Released" at bounding box center [196, 131] width 12 height 3
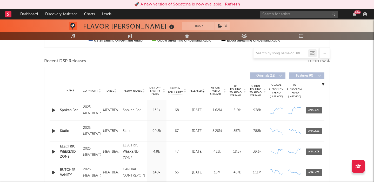
scroll to position [172, 0]
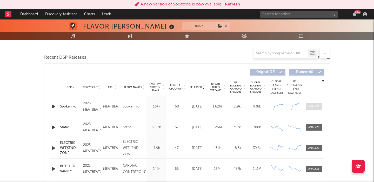
click at [313, 104] on span at bounding box center [315, 106] width 16 height 6
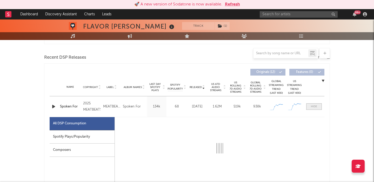
select select "1w"
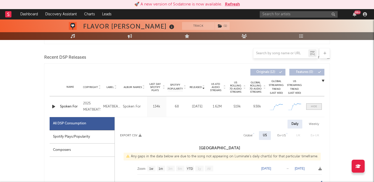
scroll to position [245, 0]
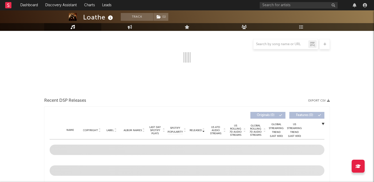
scroll to position [113, 0]
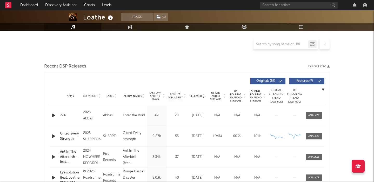
click at [305, 79] on button "Features ( 7 )" at bounding box center [307, 81] width 35 height 7
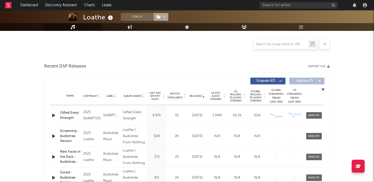
select select "6m"
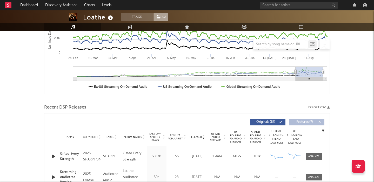
scroll to position [154, 0]
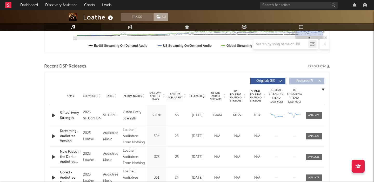
click at [160, 18] on icon at bounding box center [159, 17] width 4 height 4
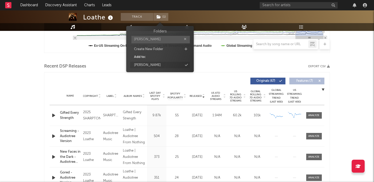
type input "[PERSON_NAME]"
click at [158, 66] on div "[PERSON_NAME]" at bounding box center [160, 65] width 60 height 7
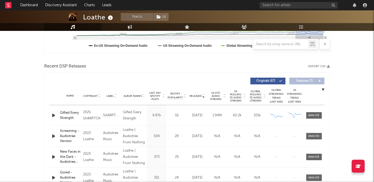
click at [239, 90] on span "US Rolling 7D Audio Streams" at bounding box center [236, 96] width 14 height 12
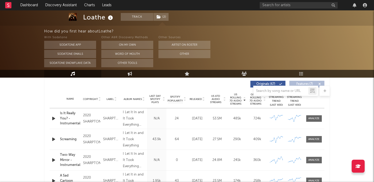
scroll to position [201, 0]
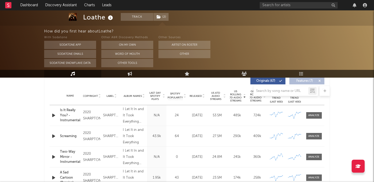
click at [199, 95] on div at bounding box center [187, 91] width 286 height 10
click at [199, 96] on div at bounding box center [187, 91] width 286 height 10
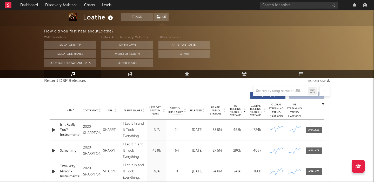
scroll to position [185, 0]
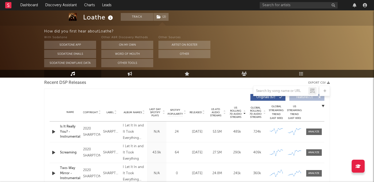
click at [197, 111] on span "Released" at bounding box center [196, 112] width 12 height 3
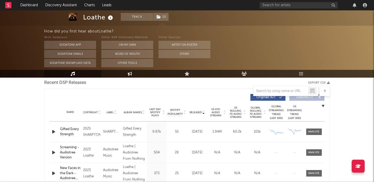
click at [69, 131] on div "Gifted Every Strength" at bounding box center [70, 132] width 21 height 10
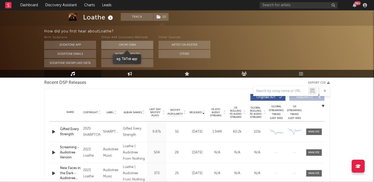
click at [129, 46] on button "On My Own" at bounding box center [127, 45] width 52 height 8
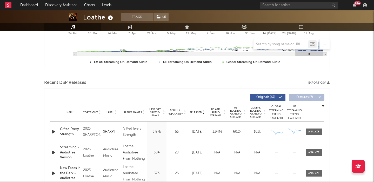
scroll to position [0, 0]
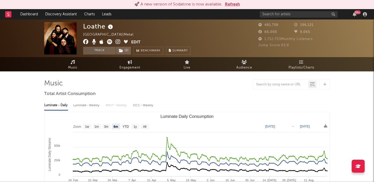
select select "6m"
click at [281, 14] on input "text" at bounding box center [299, 14] width 78 height 6
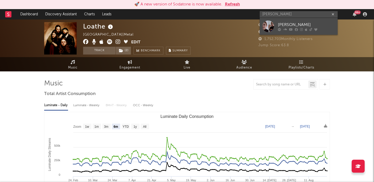
click at [308, 23] on div "[PERSON_NAME]" at bounding box center [306, 25] width 57 height 6
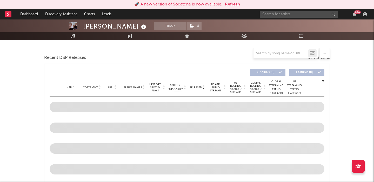
scroll to position [152, 0]
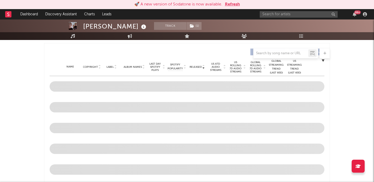
select select "6m"
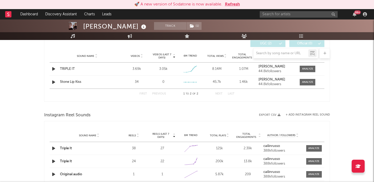
scroll to position [350, 0]
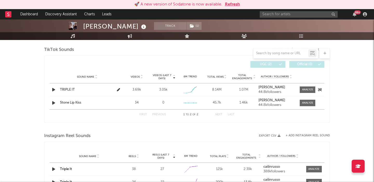
click at [69, 89] on div "TRIPLE IT" at bounding box center [87, 89] width 54 height 5
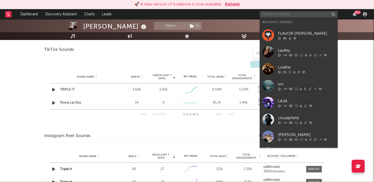
click at [279, 15] on input "text" at bounding box center [299, 14] width 78 height 6
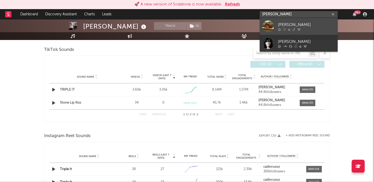
type input "[PERSON_NAME]"
click at [295, 24] on div "[PERSON_NAME]" at bounding box center [306, 25] width 57 height 6
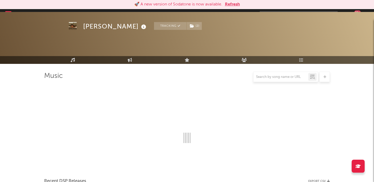
scroll to position [350, 0]
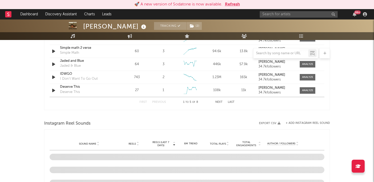
select select "6m"
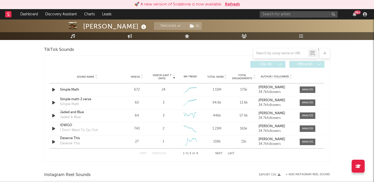
click at [134, 77] on span "Videos" at bounding box center [135, 76] width 9 height 3
click at [63, 90] on div "FTSG" at bounding box center [87, 89] width 54 height 5
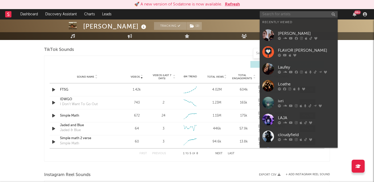
click at [274, 15] on input "text" at bounding box center [299, 14] width 78 height 6
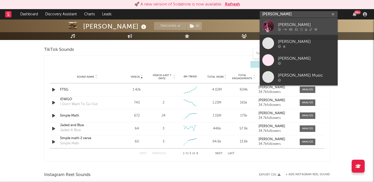
type input "haley joelle"
click at [288, 25] on div "[PERSON_NAME]" at bounding box center [306, 25] width 57 height 6
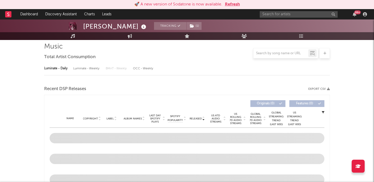
scroll to position [239, 0]
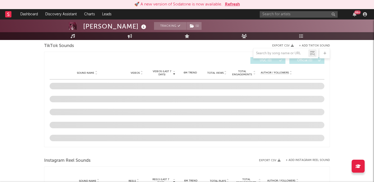
select select "6m"
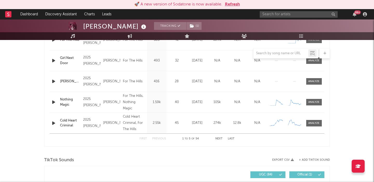
scroll to position [331, 0]
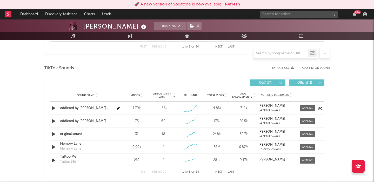
click at [94, 107] on div "Addicted by Haley Joelle acoustic" at bounding box center [87, 108] width 54 height 5
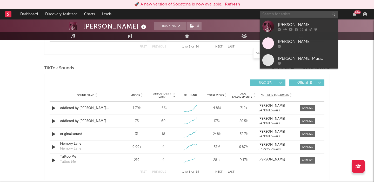
click at [281, 14] on input "text" at bounding box center [299, 14] width 78 height 6
paste input "Campthehills"
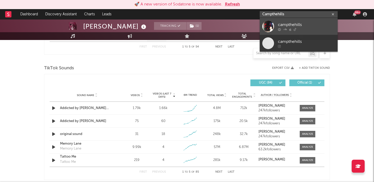
type input "Campthehills"
click at [288, 22] on div "campthehills" at bounding box center [306, 25] width 57 height 6
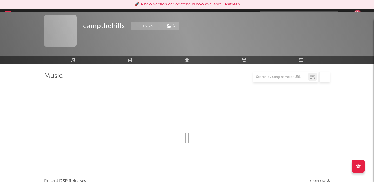
scroll to position [331, 0]
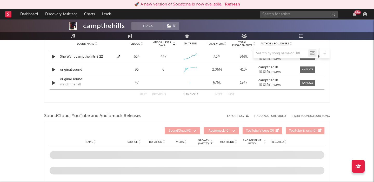
select select "1w"
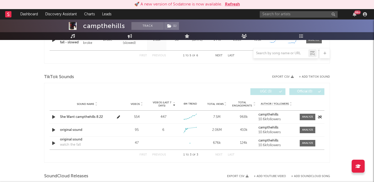
scroll to position [322, 0]
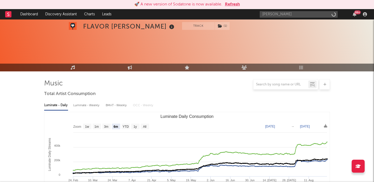
select select "6m"
select select "1w"
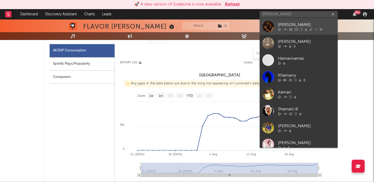
type input "[PERSON_NAME]"
click at [301, 24] on div "[PERSON_NAME]" at bounding box center [306, 25] width 57 height 6
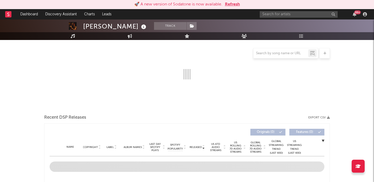
scroll to position [65, 0]
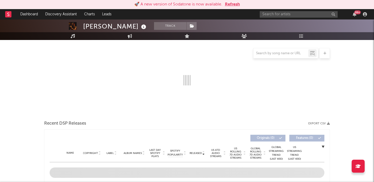
select select "6m"
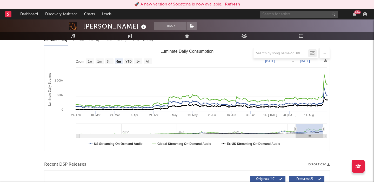
click at [306, 12] on input "text" at bounding box center [299, 14] width 78 height 6
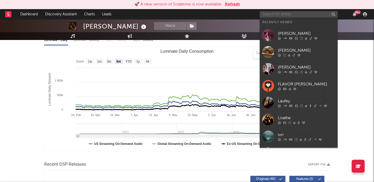
paste input "TisaKorean"
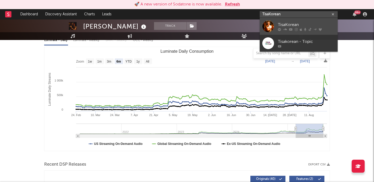
type input "TisaKorean"
click at [316, 27] on div "TisaKorean" at bounding box center [306, 25] width 57 height 6
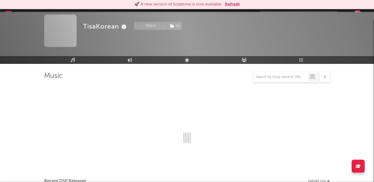
scroll to position [65, 0]
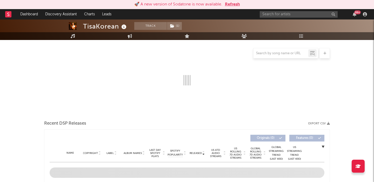
select select "6m"
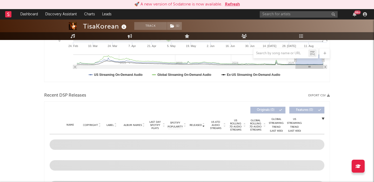
scroll to position [169, 0]
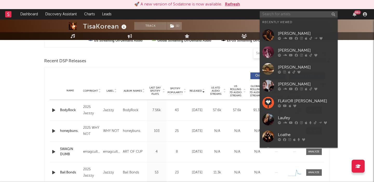
click at [309, 14] on input "text" at bounding box center [299, 14] width 78 height 6
paste input "Starberry"
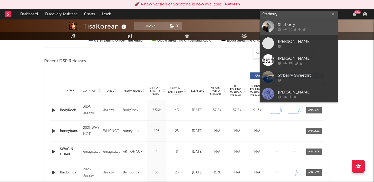
type input "Starberry"
click at [311, 23] on div "Starberry" at bounding box center [306, 25] width 57 height 6
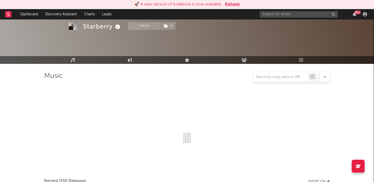
scroll to position [169, 0]
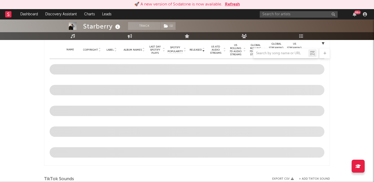
select select "6m"
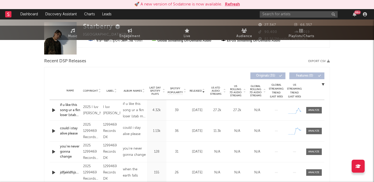
scroll to position [0, 0]
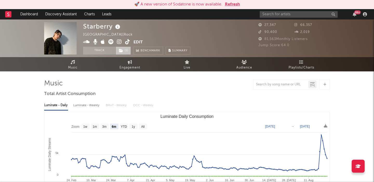
click at [126, 51] on span "( 1 )" at bounding box center [123, 51] width 15 height 8
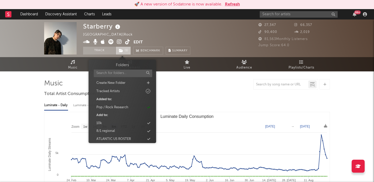
click at [126, 51] on span "( 1 )" at bounding box center [123, 51] width 15 height 8
